Goal: Find specific page/section: Find specific page/section

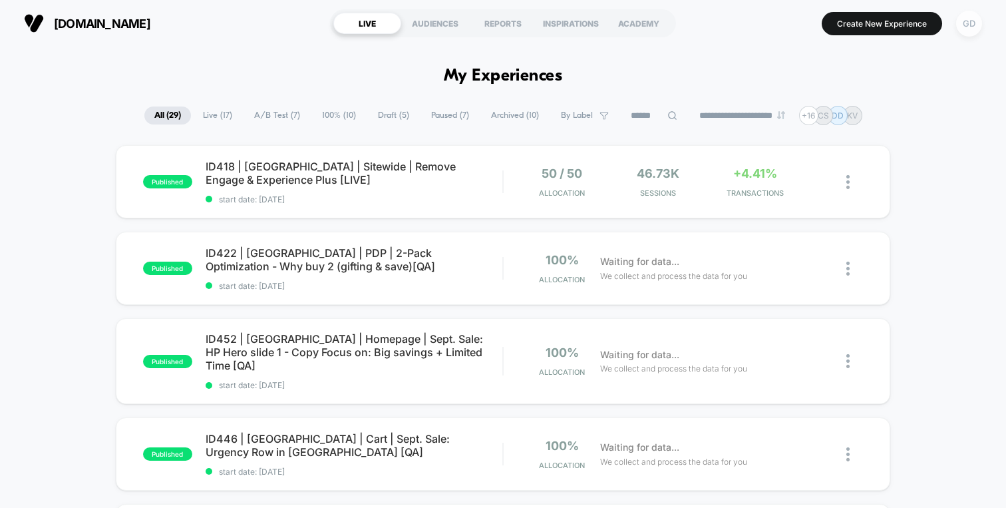
click at [963, 24] on div "GD" at bounding box center [969, 24] width 26 height 26
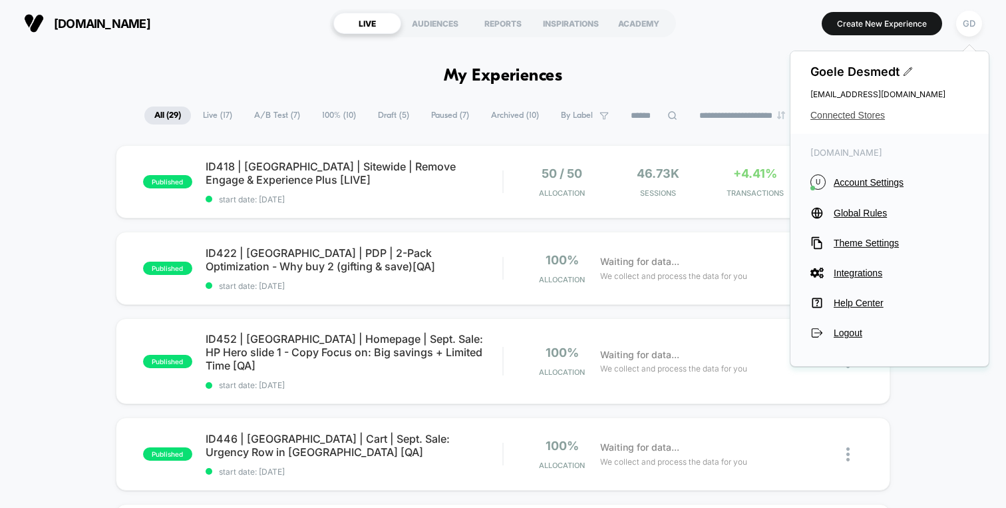
click at [849, 115] on span "Connected Stores" at bounding box center [889, 115] width 158 height 11
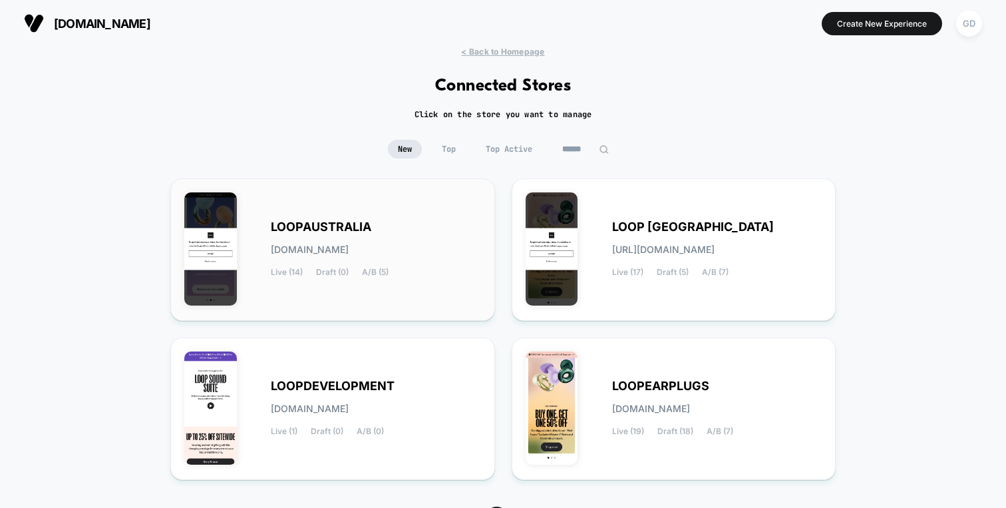
click at [341, 240] on div "LOOPAUSTRALIA [DOMAIN_NAME] Live (14) Draft (0) A/B (5)" at bounding box center [376, 249] width 210 height 55
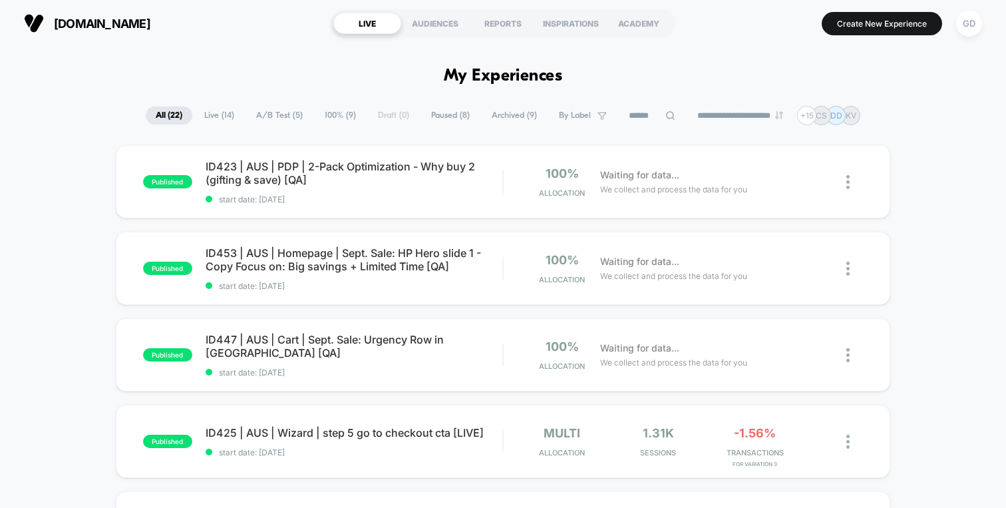
click at [507, 111] on span "Archived ( 9 )" at bounding box center [514, 115] width 65 height 18
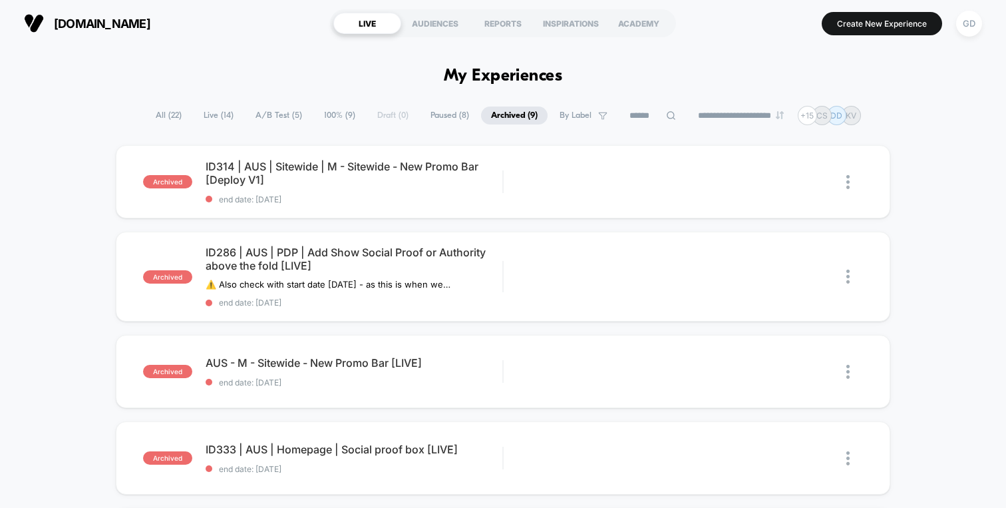
click at [421, 116] on span "Paused ( 8 )" at bounding box center [450, 115] width 59 height 18
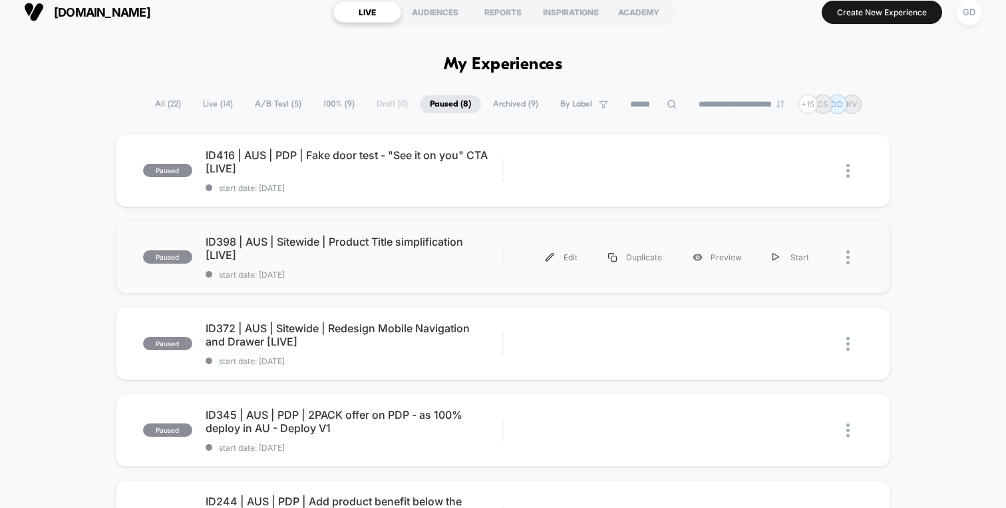
scroll to position [3, 0]
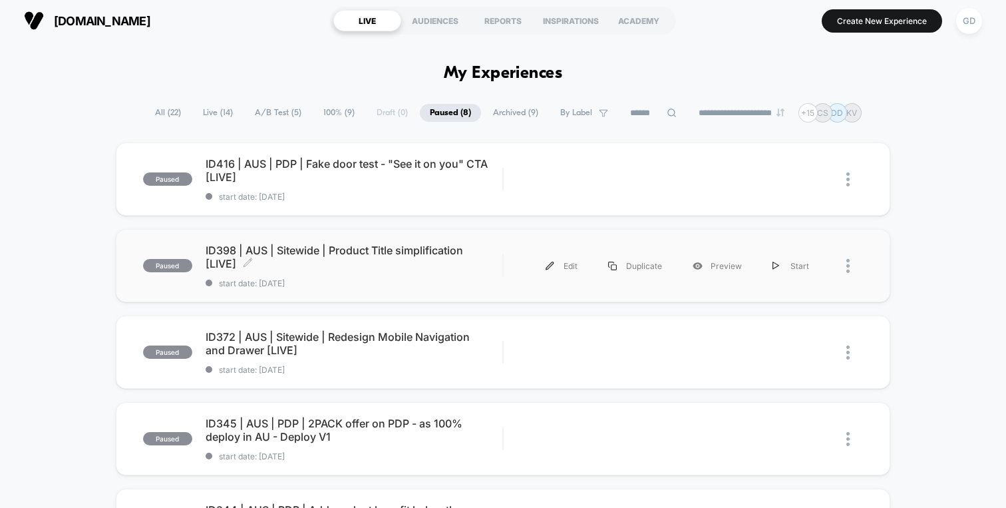
click at [409, 252] on span "ID398 | AUS | Sitewide | Product Title simplification [LIVE] Click to edit expe…" at bounding box center [354, 257] width 297 height 27
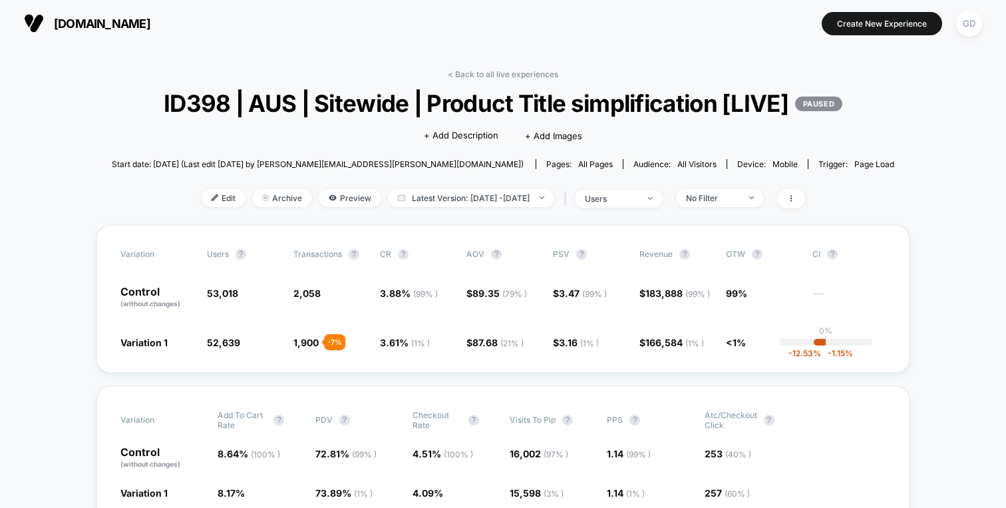
click at [240, 99] on span "ID398 | AUS | Sitewide | Product Title simplification [LIVE] PAUSED" at bounding box center [503, 103] width 704 height 28
click at [965, 33] on div "GD" at bounding box center [969, 24] width 26 height 26
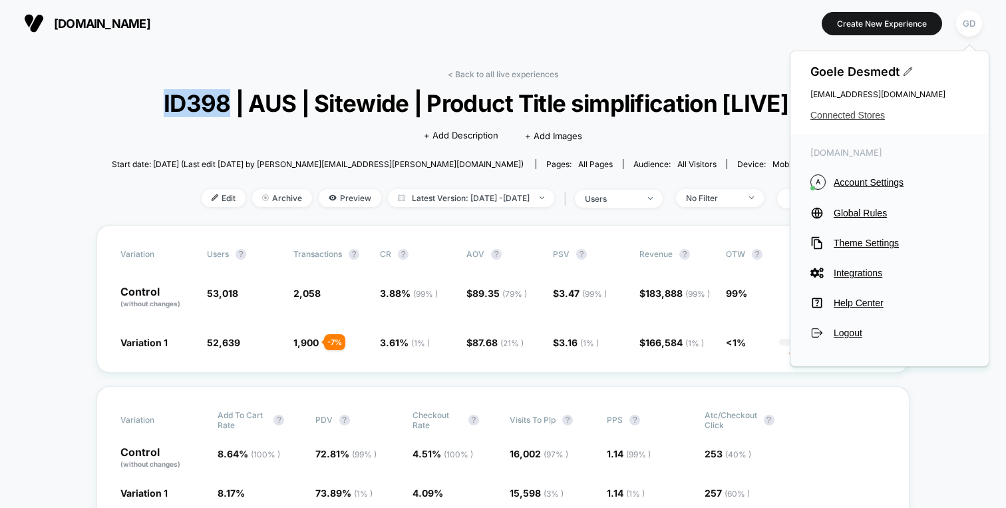
click at [874, 115] on span "Connected Stores" at bounding box center [889, 115] width 158 height 11
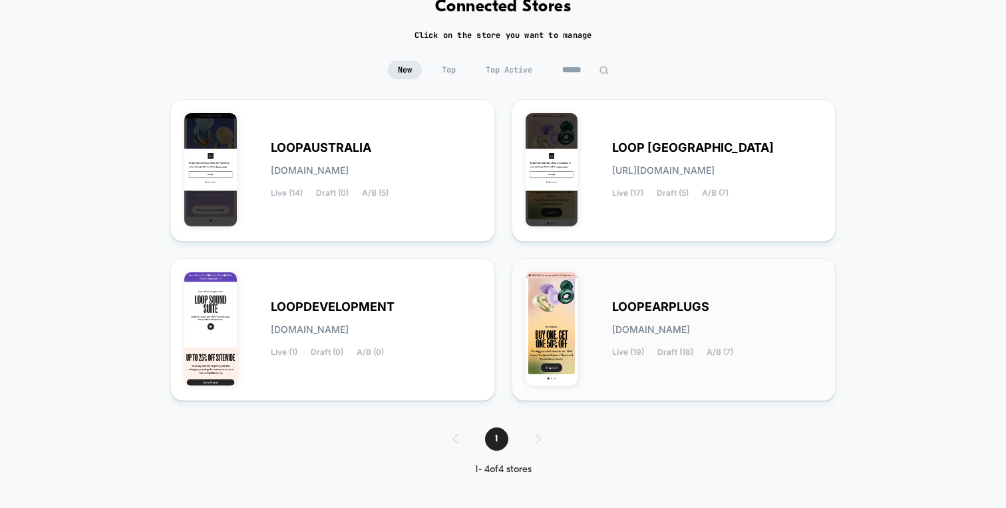
scroll to position [80, 0]
click at [635, 317] on div "LOOPEARPLUGS [DOMAIN_NAME] Live (19) Draft (18) A/B (7)" at bounding box center [717, 328] width 210 height 55
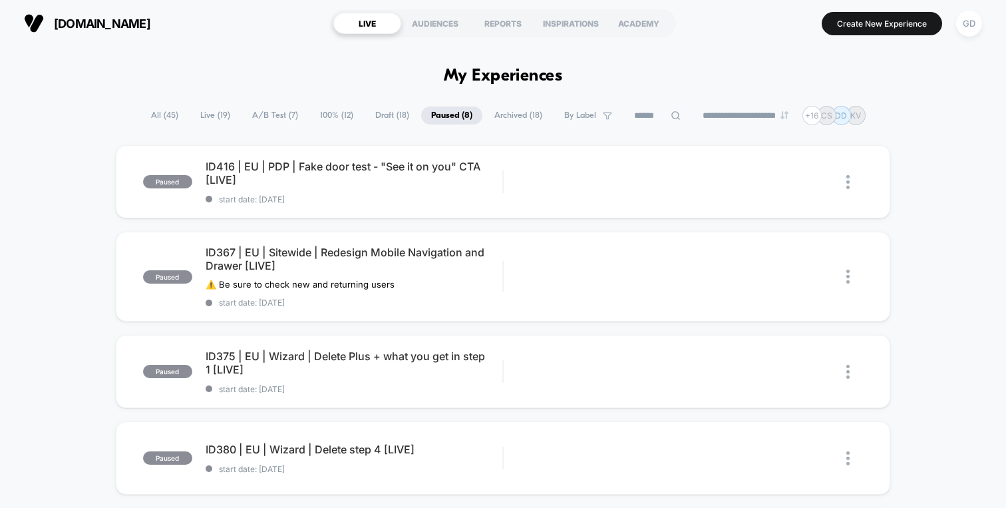
click at [195, 116] on span "Live ( 19 )" at bounding box center [215, 115] width 50 height 18
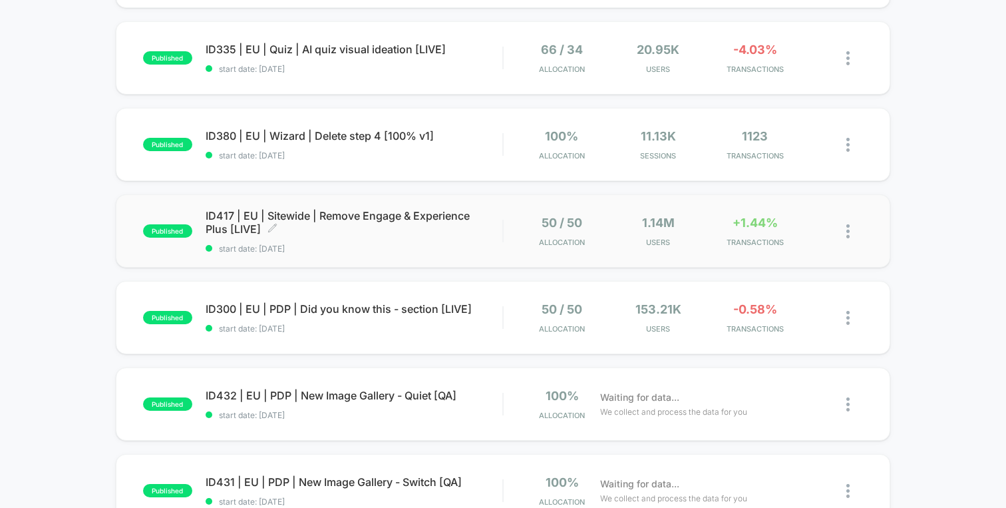
scroll to position [679, 0]
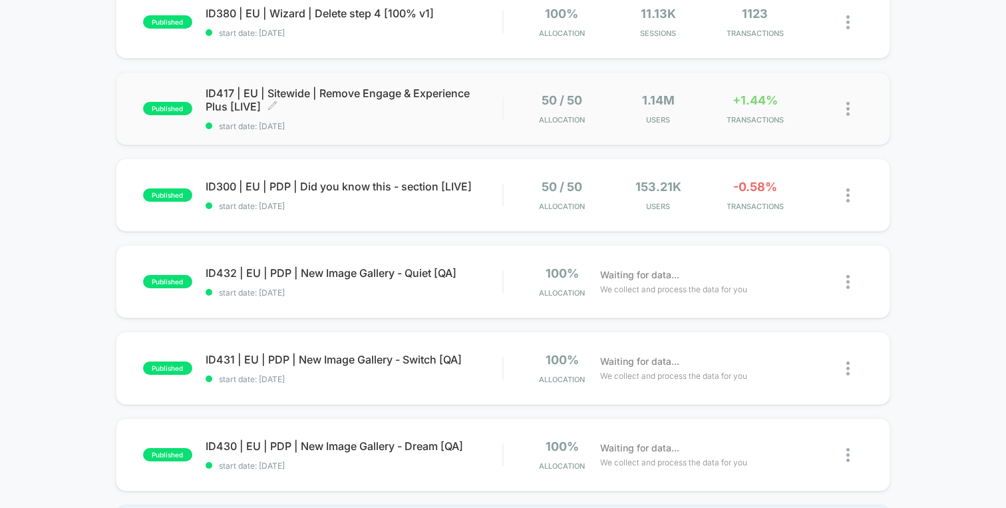
click at [363, 115] on div "ID417 | EU | Sitewide | Remove Engage & Experience Plus [LIVE] Click to edit ex…" at bounding box center [354, 108] width 297 height 45
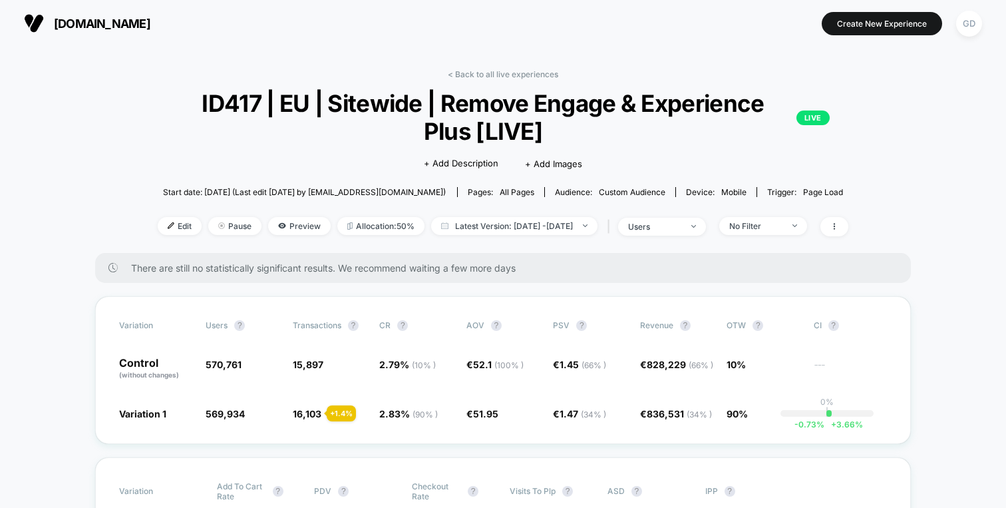
click at [218, 102] on span "ID417 | EU | Sitewide | Remove Engage & Experience Plus [LIVE] LIVE" at bounding box center [502, 117] width 653 height 56
copy span "ID417"
click at [276, 44] on div "[DOMAIN_NAME] Create New Experience GD" at bounding box center [503, 23] width 1006 height 47
click at [984, 14] on button "GD" at bounding box center [969, 23] width 34 height 27
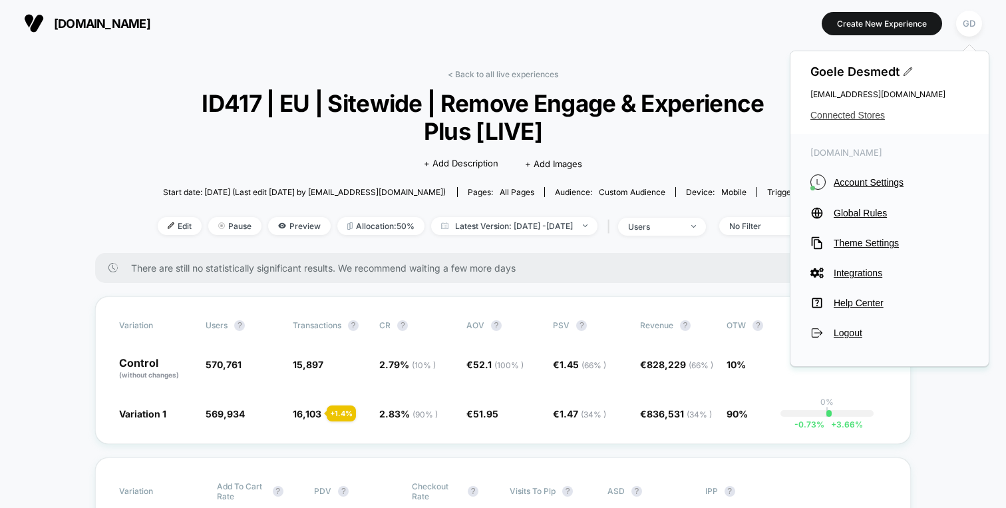
click at [868, 114] on span "Connected Stores" at bounding box center [889, 115] width 158 height 11
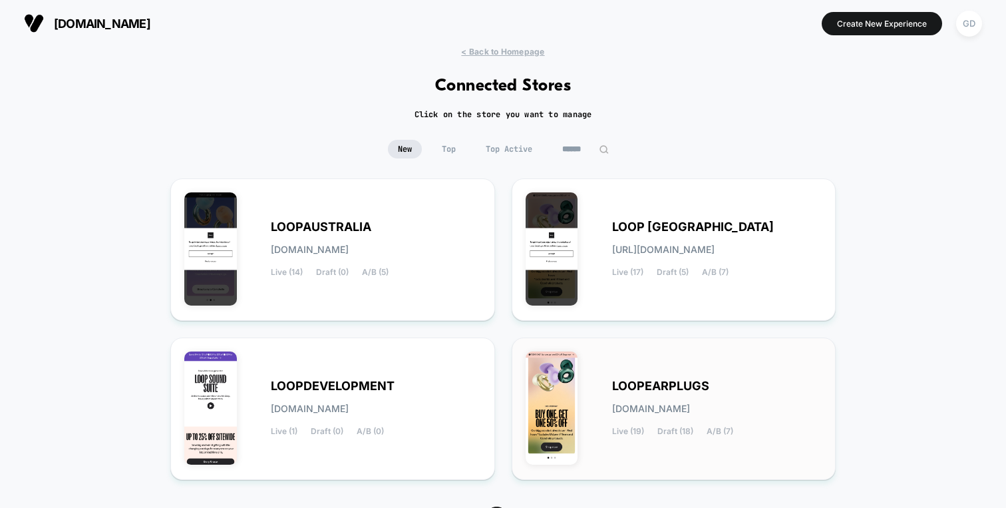
click at [644, 361] on div "LOOPEARPLUGS [DOMAIN_NAME] Live (19) Draft (18) A/B (7)" at bounding box center [674, 408] width 297 height 114
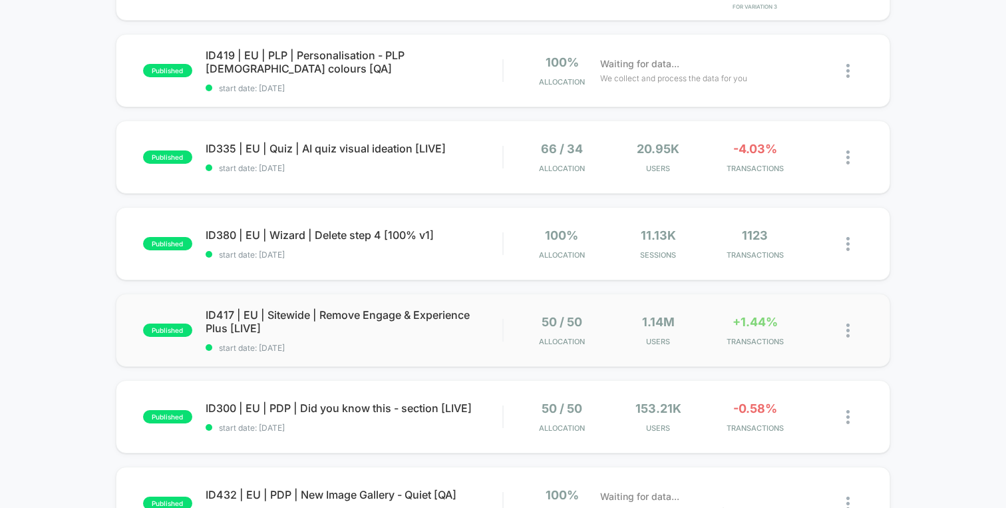
scroll to position [456, 0]
click at [389, 327] on span "ID417 | EU | Sitewide | Remove Engage & Experience Plus [LIVE] Click to edit ex…" at bounding box center [354, 322] width 297 height 27
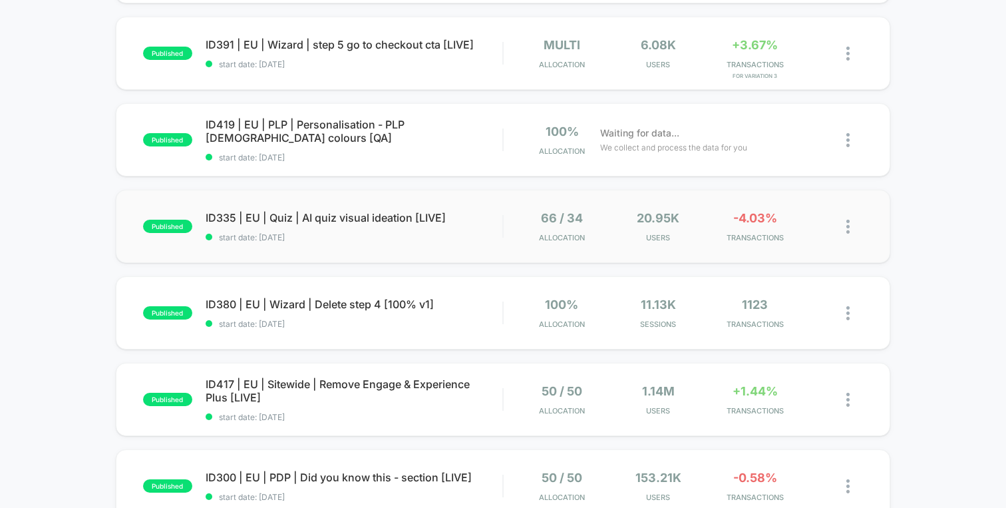
scroll to position [387, 0]
click at [427, 368] on div "published ID417 | EU | Sitewide | Remove Engage & Experience Plus [LIVE] start …" at bounding box center [503, 400] width 775 height 73
